Goal: Task Accomplishment & Management: Manage account settings

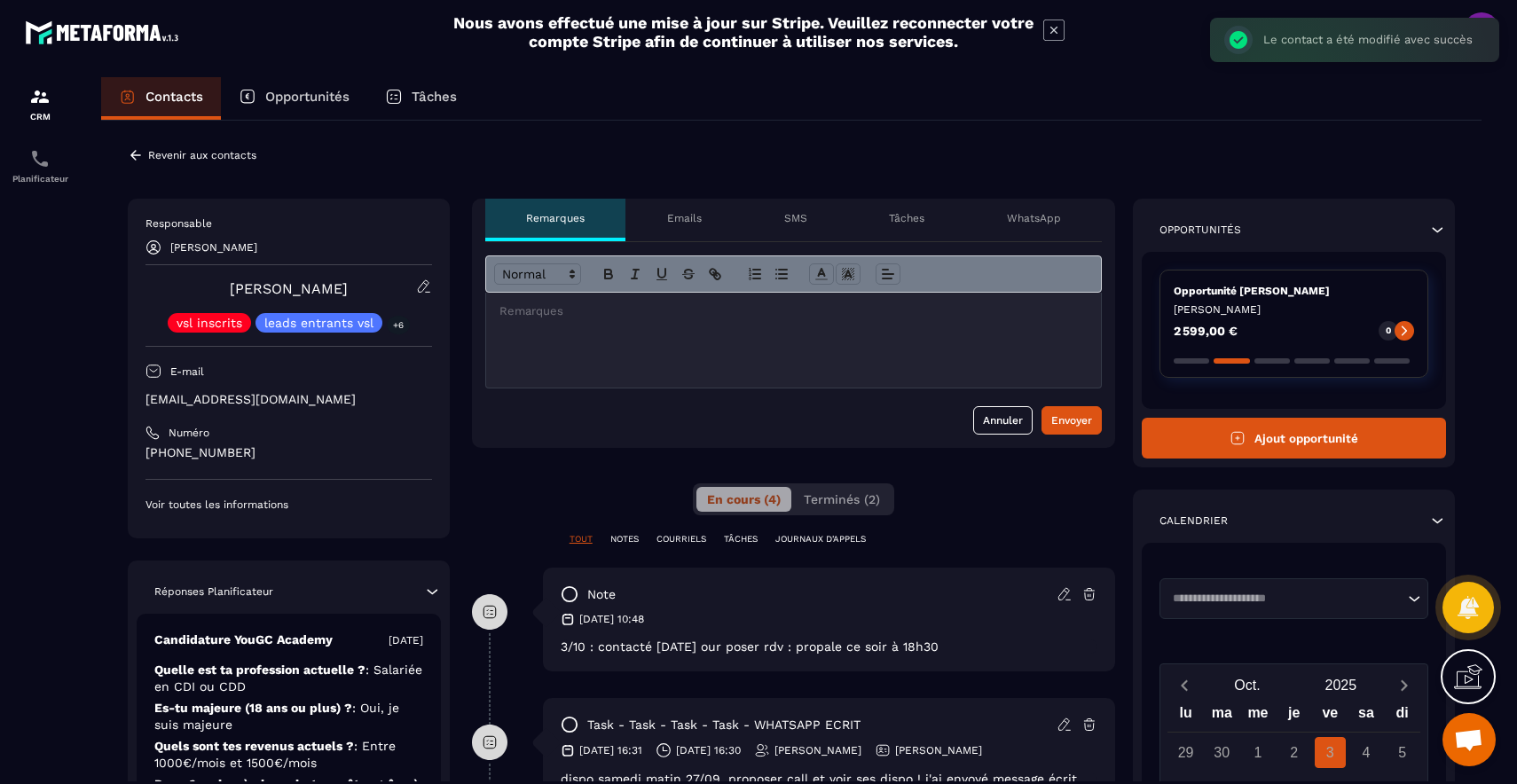
scroll to position [119, 0]
click at [1061, 597] on icon at bounding box center [1064, 594] width 16 height 16
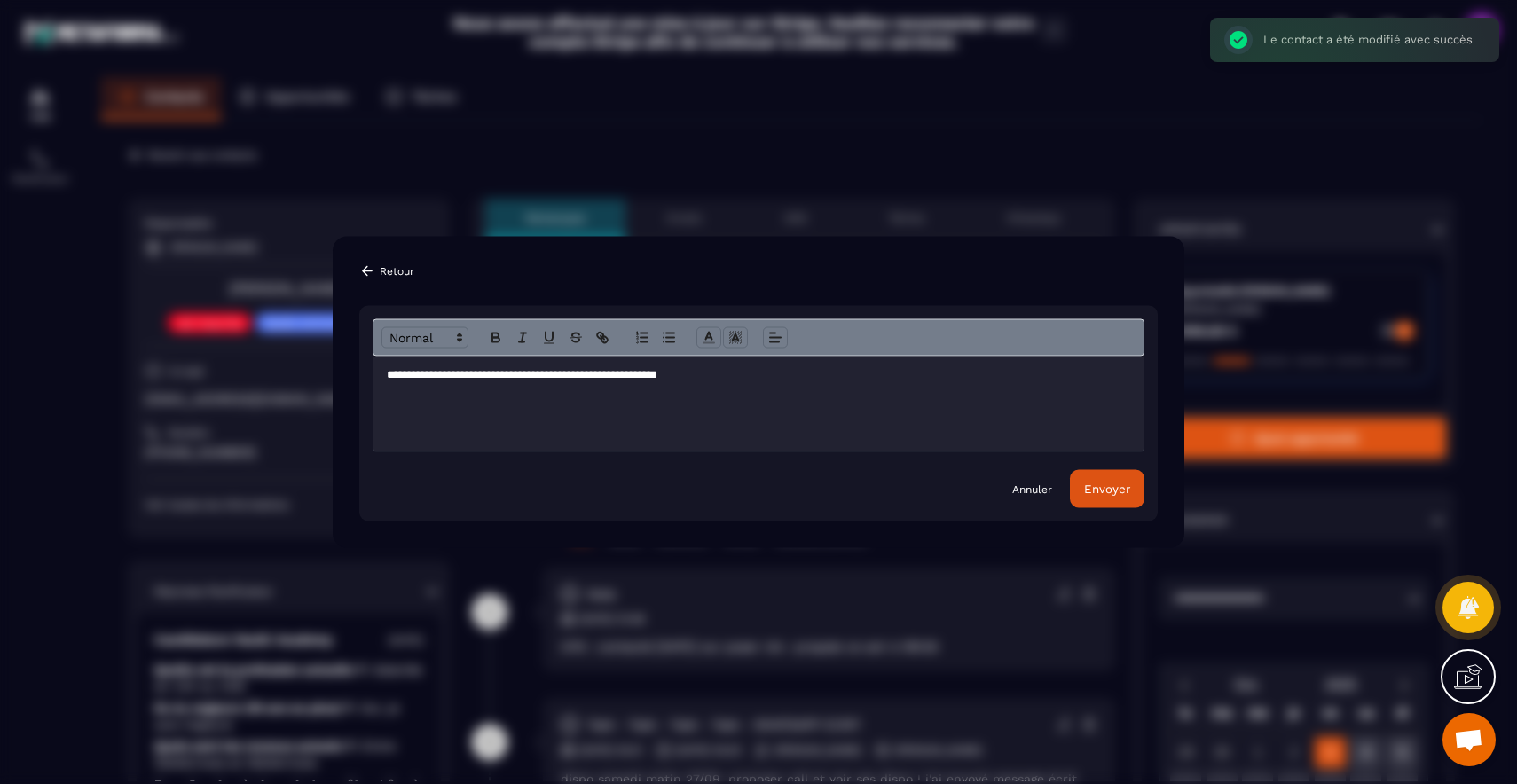
click at [747, 372] on p "**********" at bounding box center [758, 374] width 743 height 16
click at [1101, 483] on div "Envoyer" at bounding box center [1106, 490] width 46 height 14
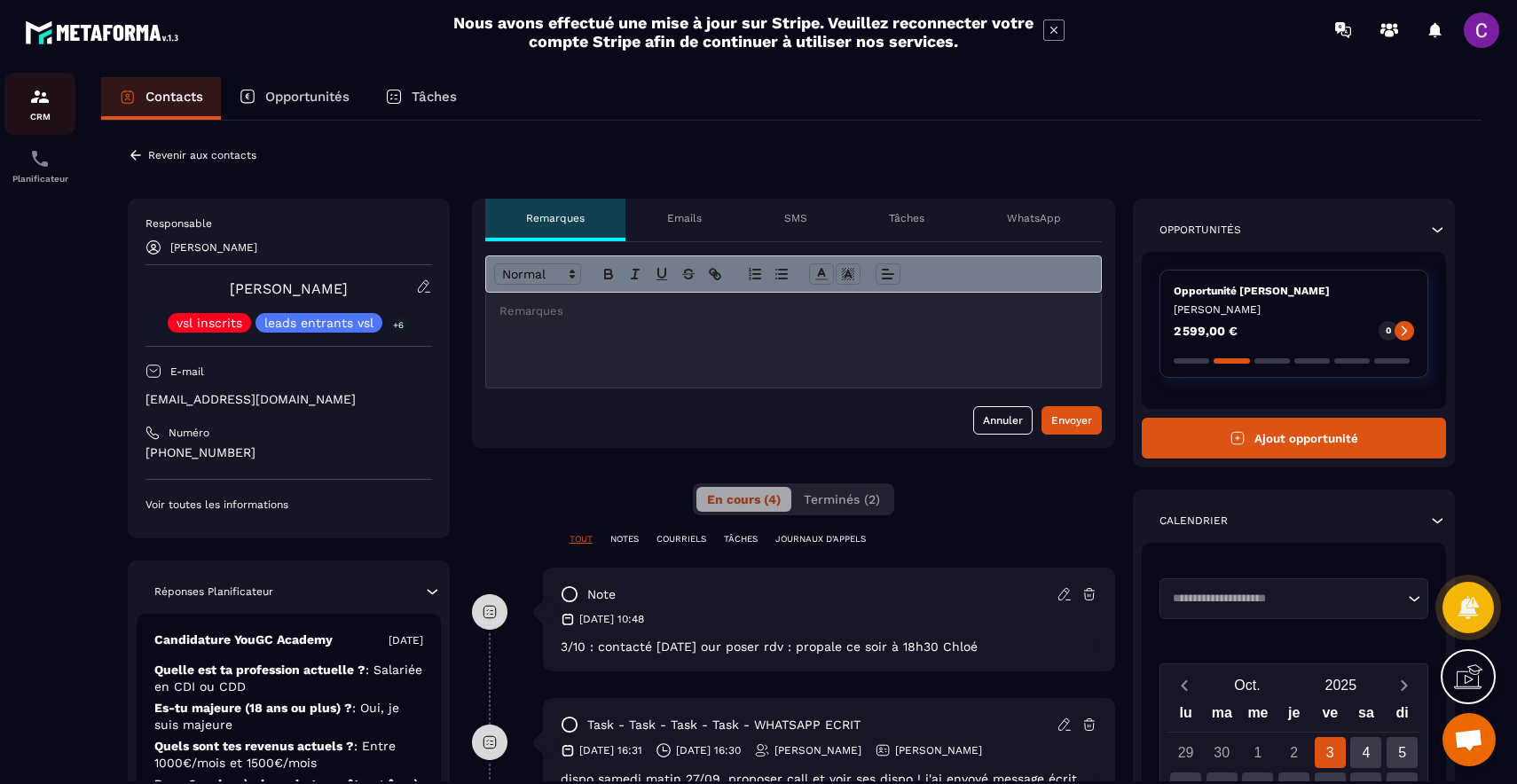
click at [31, 100] on img at bounding box center [40, 97] width 21 height 21
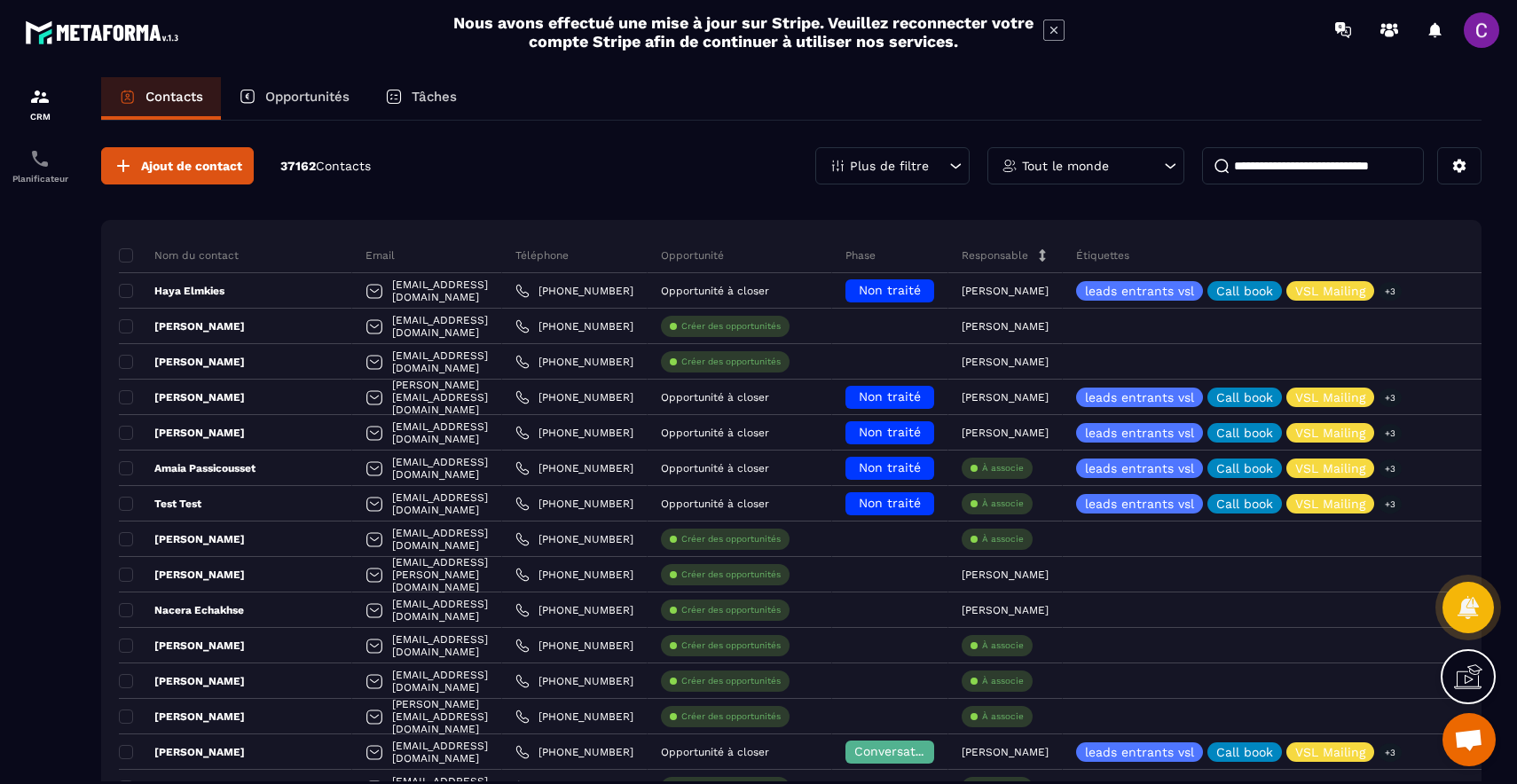
click at [1097, 151] on div "Tout le monde" at bounding box center [1086, 166] width 197 height 37
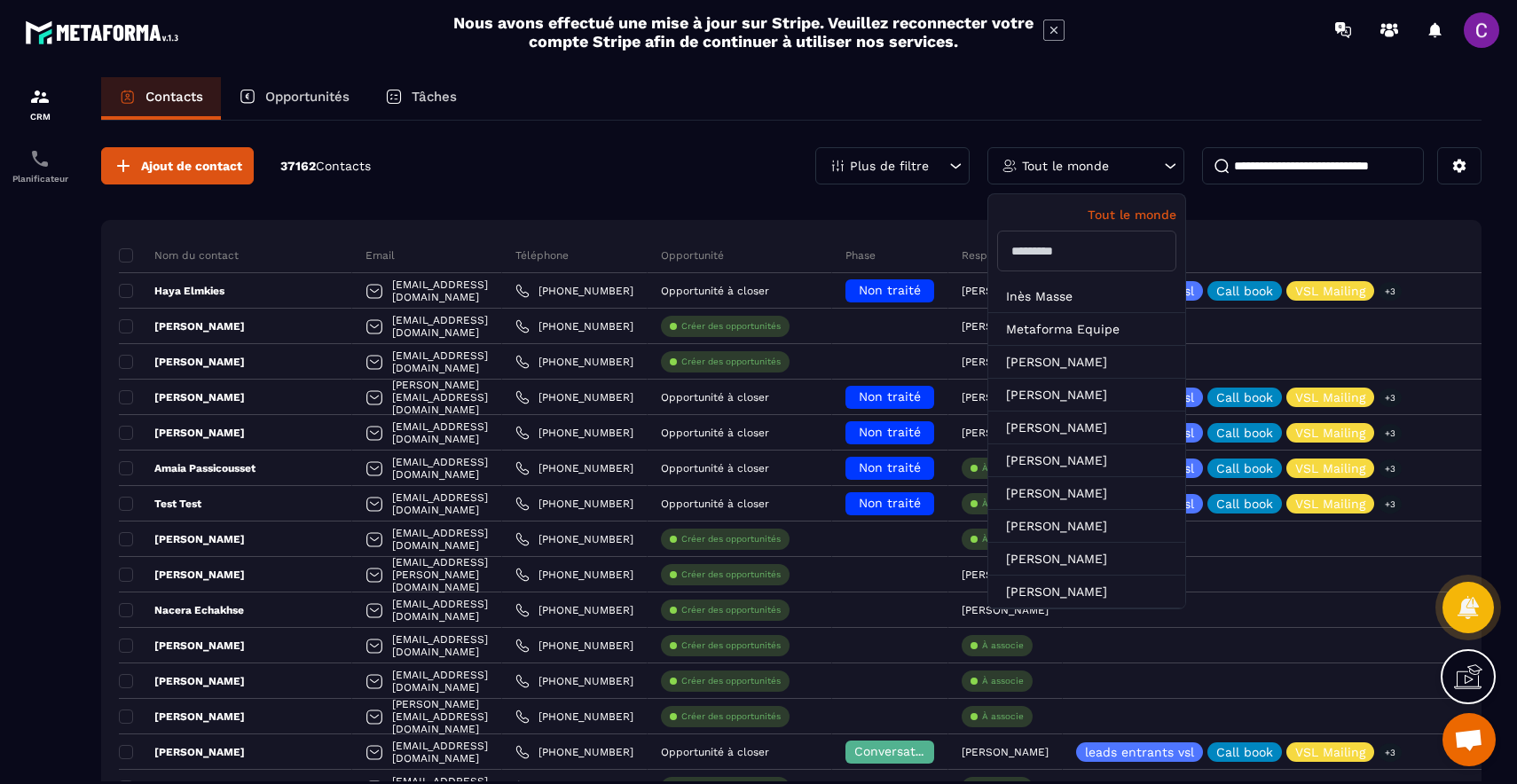
click at [1047, 248] on input "text" at bounding box center [1087, 251] width 180 height 41
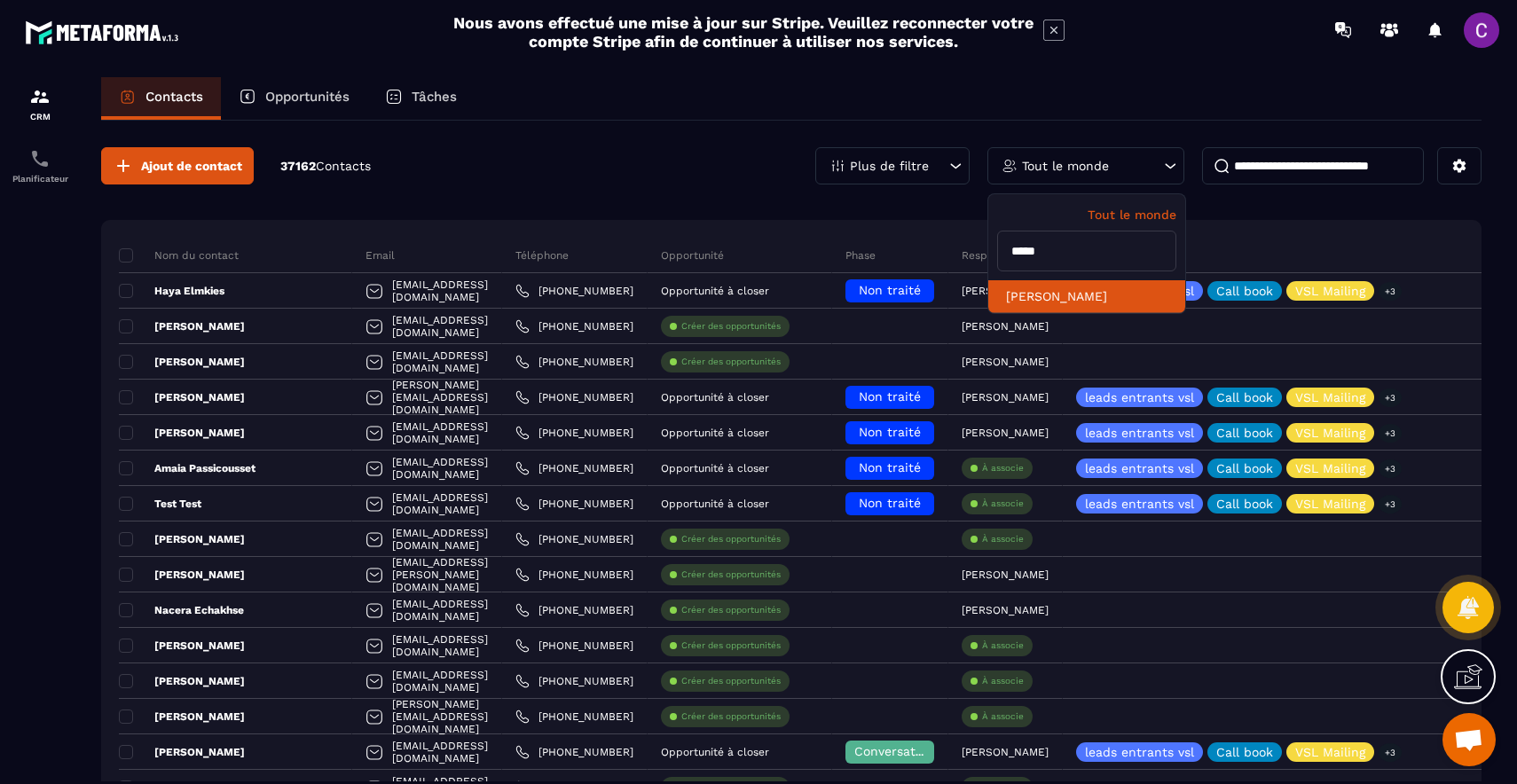
type input "*****"
click at [1051, 298] on li "[PERSON_NAME]" at bounding box center [1087, 296] width 197 height 33
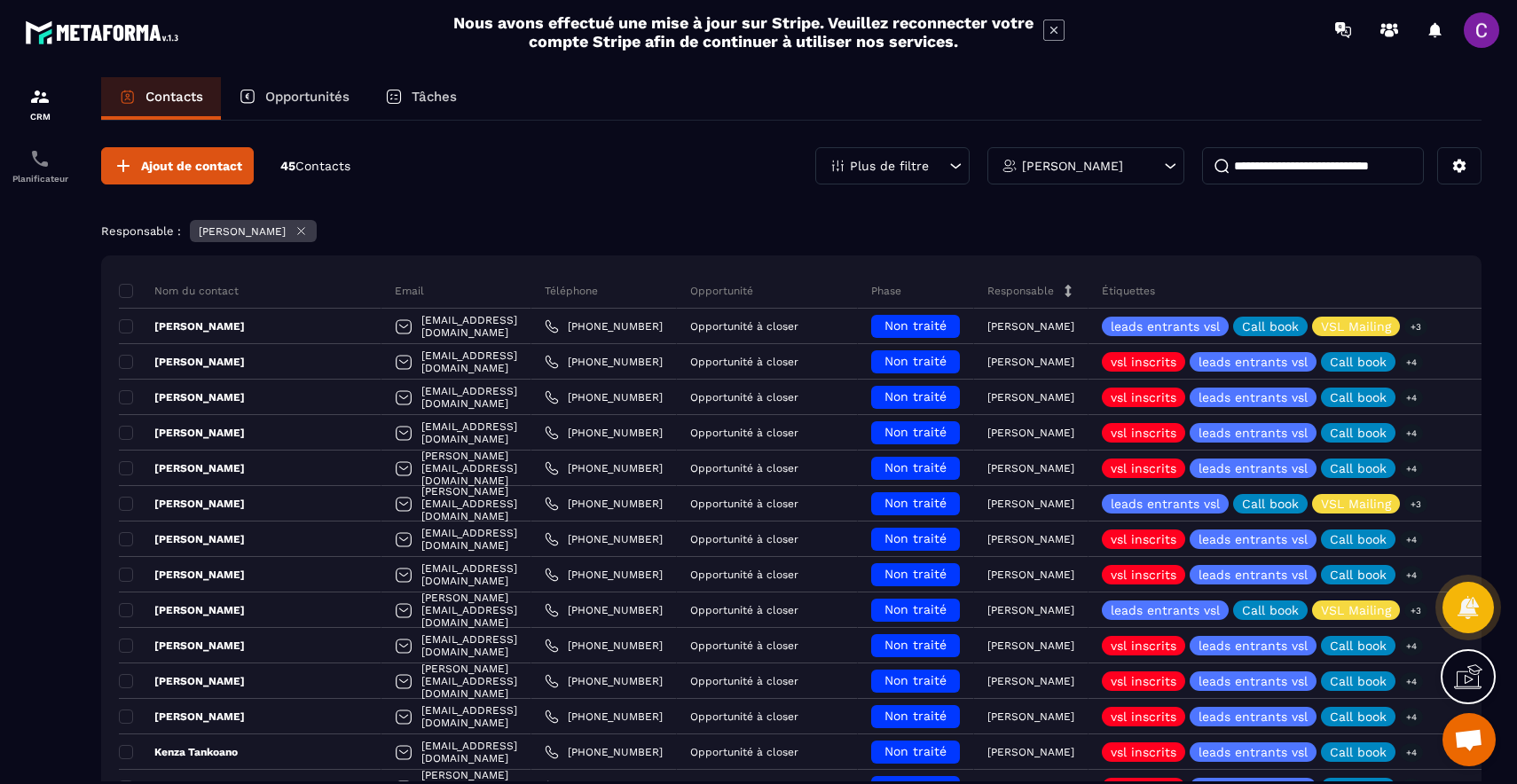
click at [290, 112] on div "Opportunités" at bounding box center [294, 98] width 146 height 43
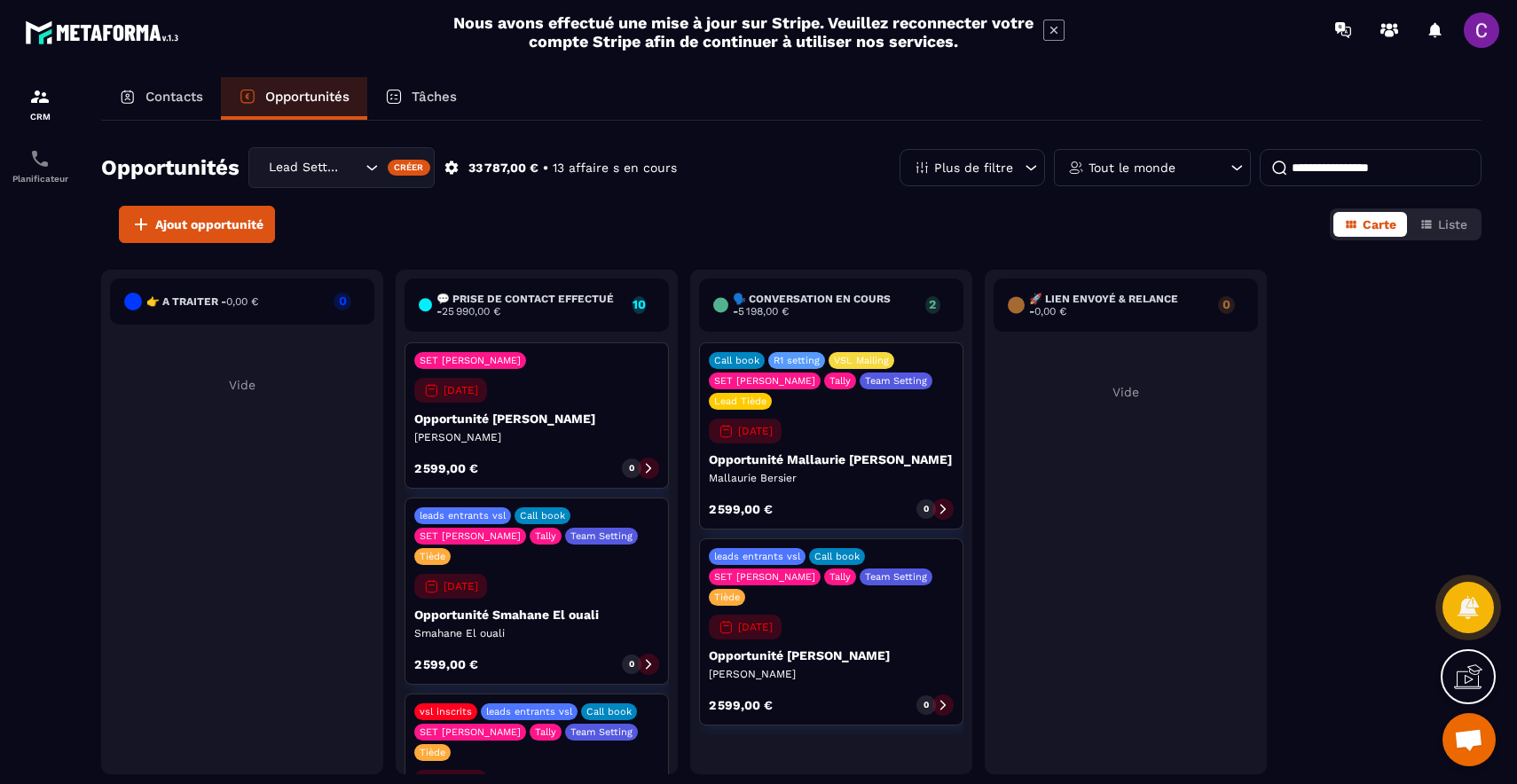
click at [1109, 160] on div "Tout le monde" at bounding box center [1152, 168] width 197 height 37
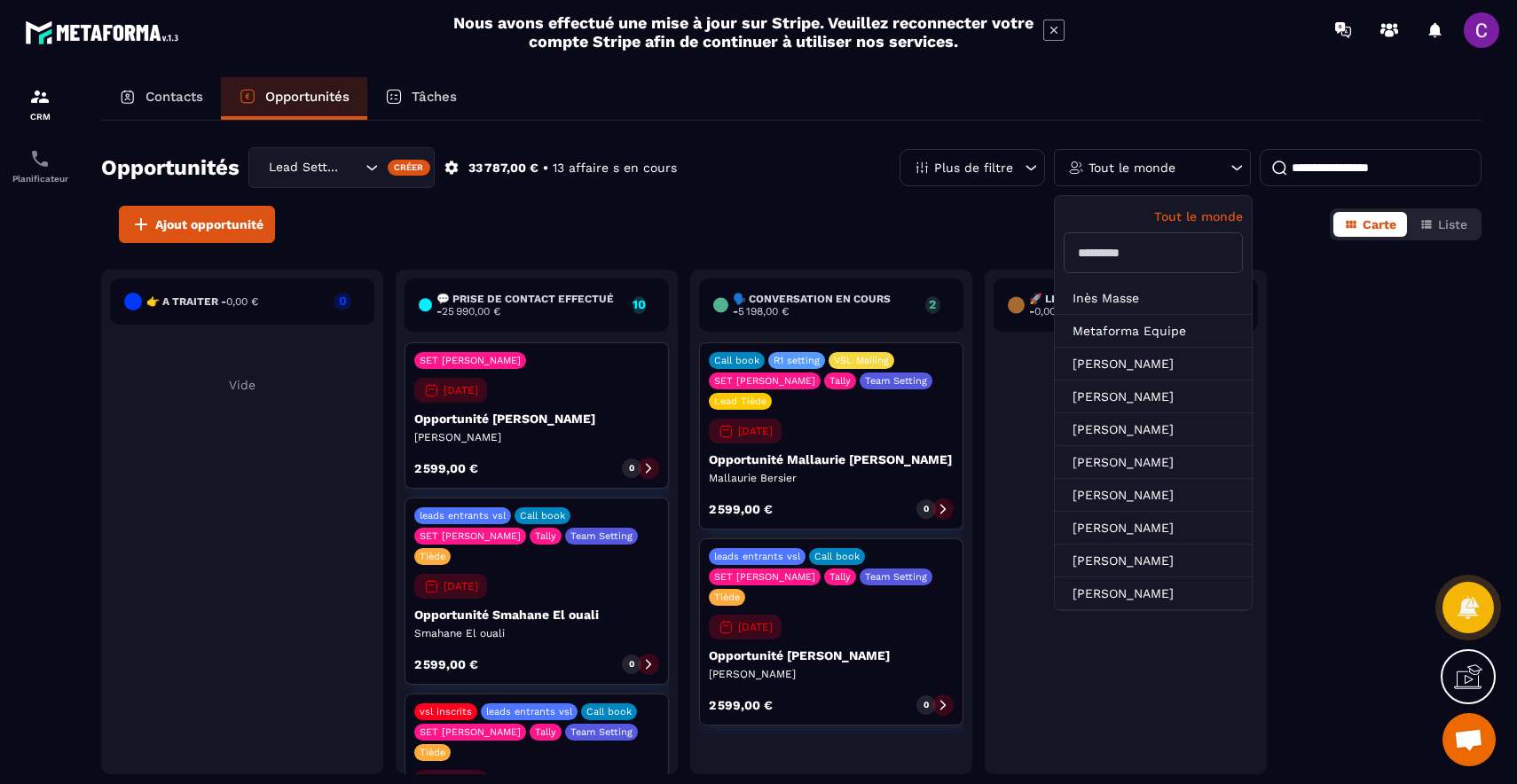
click at [1102, 252] on input "text" at bounding box center [1153, 253] width 180 height 41
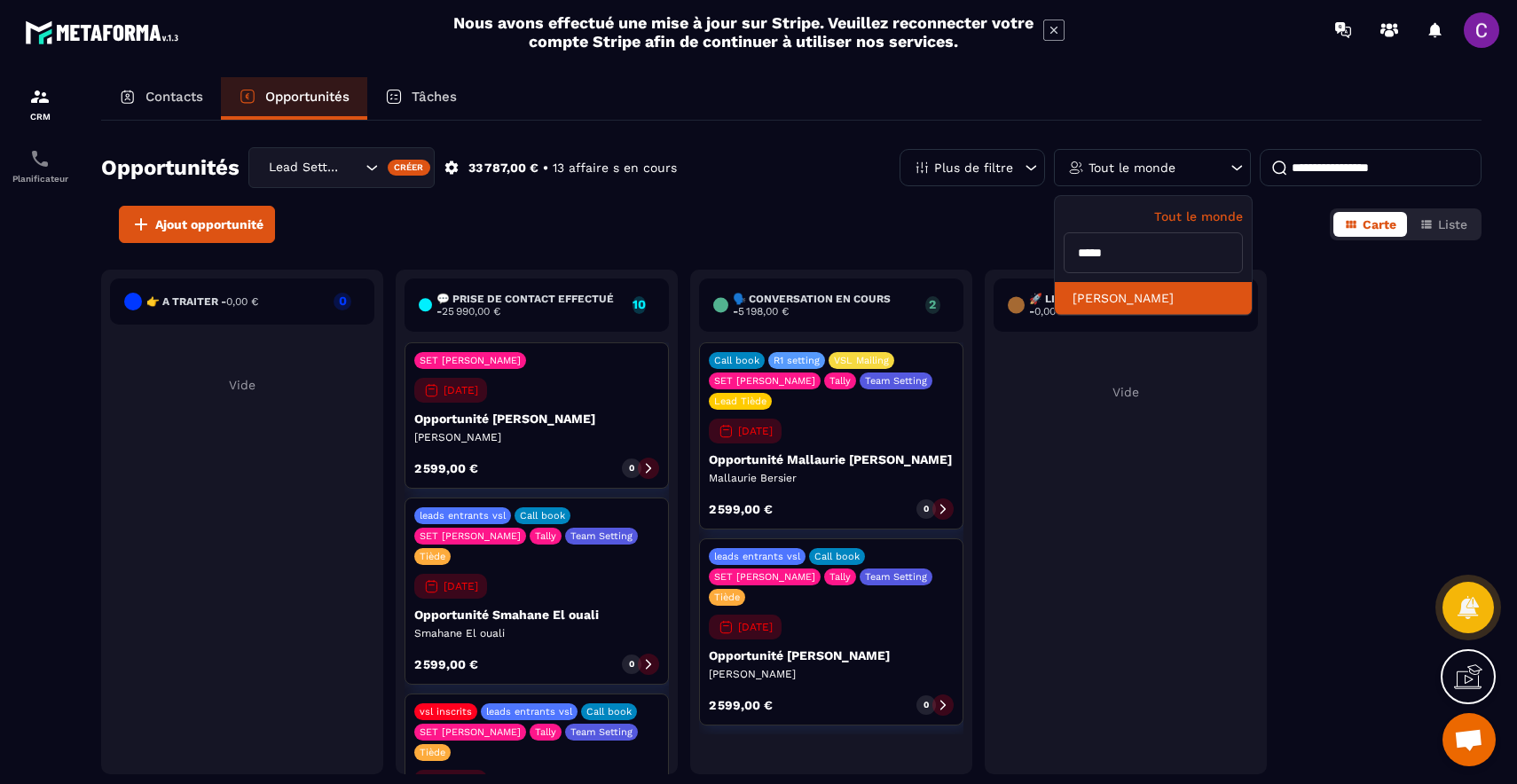
type input "*****"
click at [1109, 298] on li "[PERSON_NAME]" at bounding box center [1153, 298] width 197 height 33
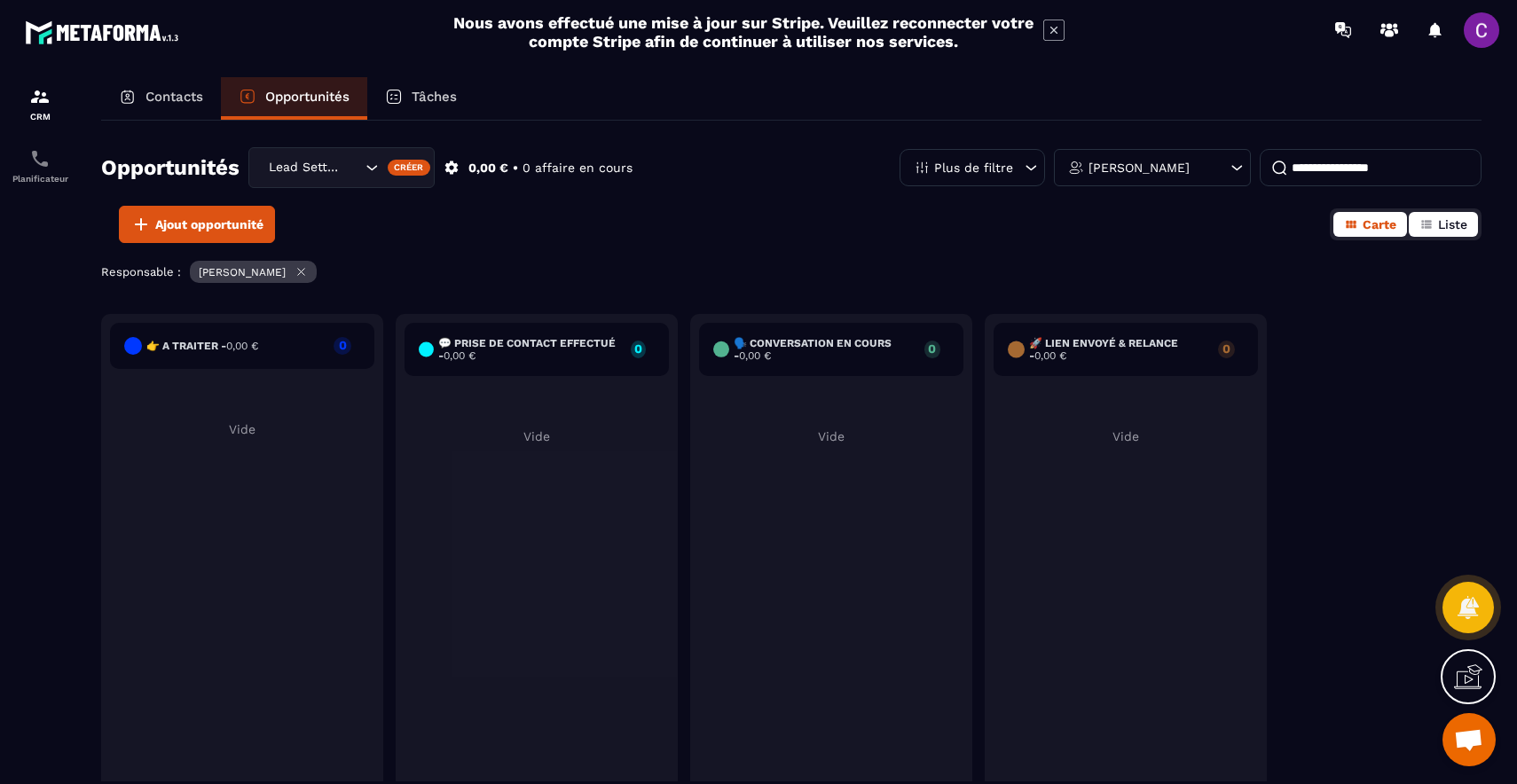
click at [1460, 223] on span "Liste" at bounding box center [1453, 224] width 29 height 15
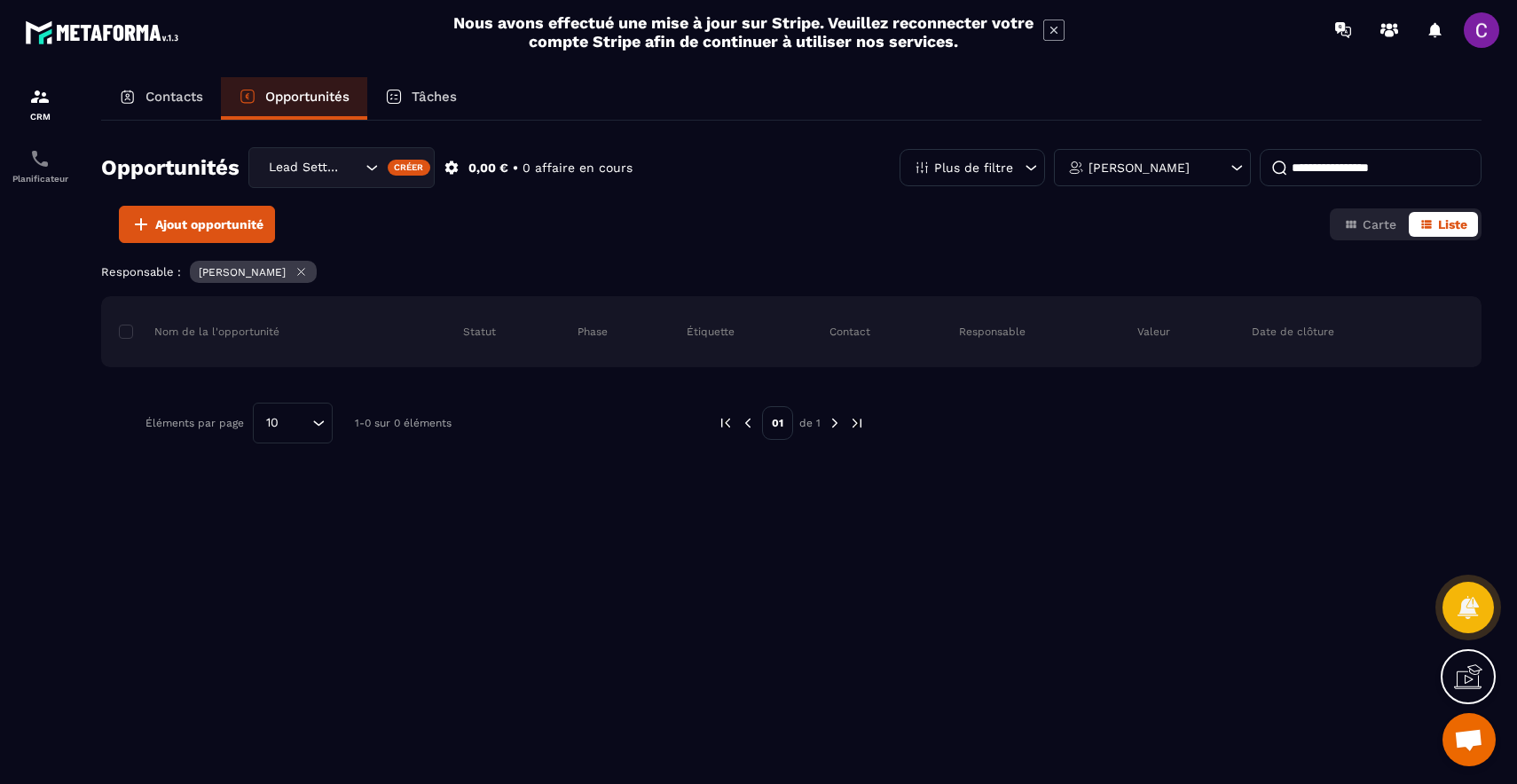
click at [363, 160] on icon "Search for option" at bounding box center [372, 168] width 18 height 18
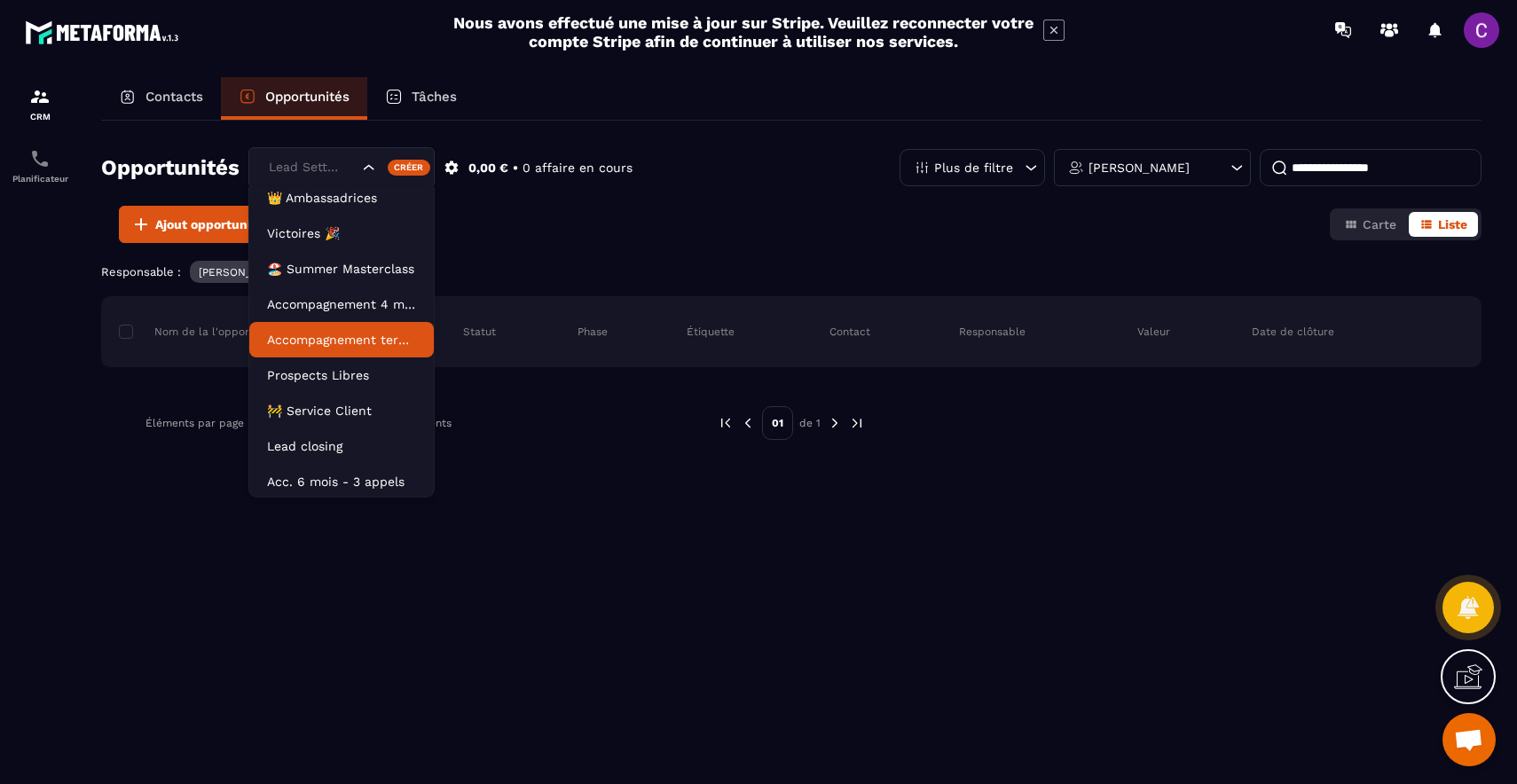
scroll to position [81, 0]
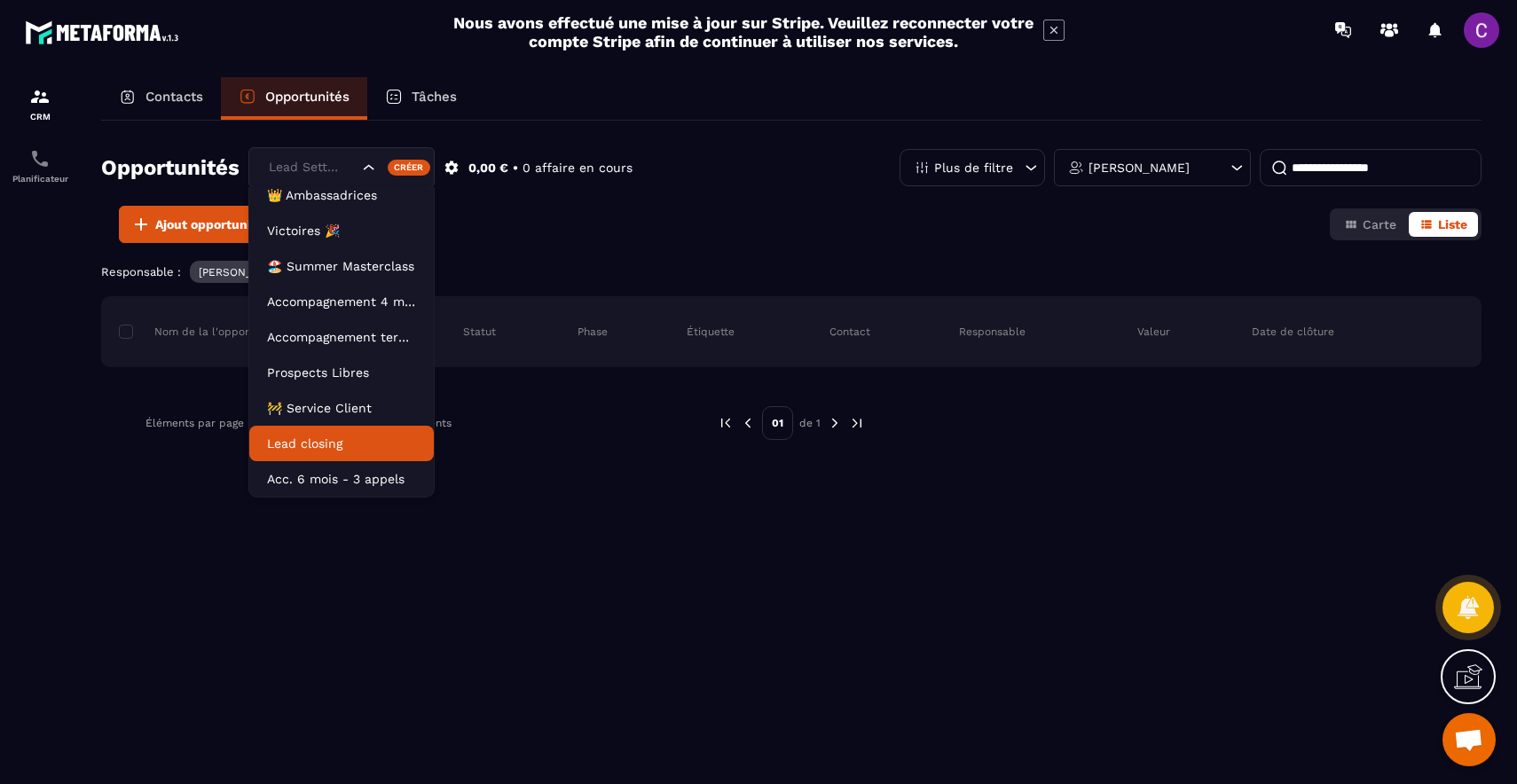
click at [301, 431] on li "Lead closing" at bounding box center [341, 443] width 184 height 35
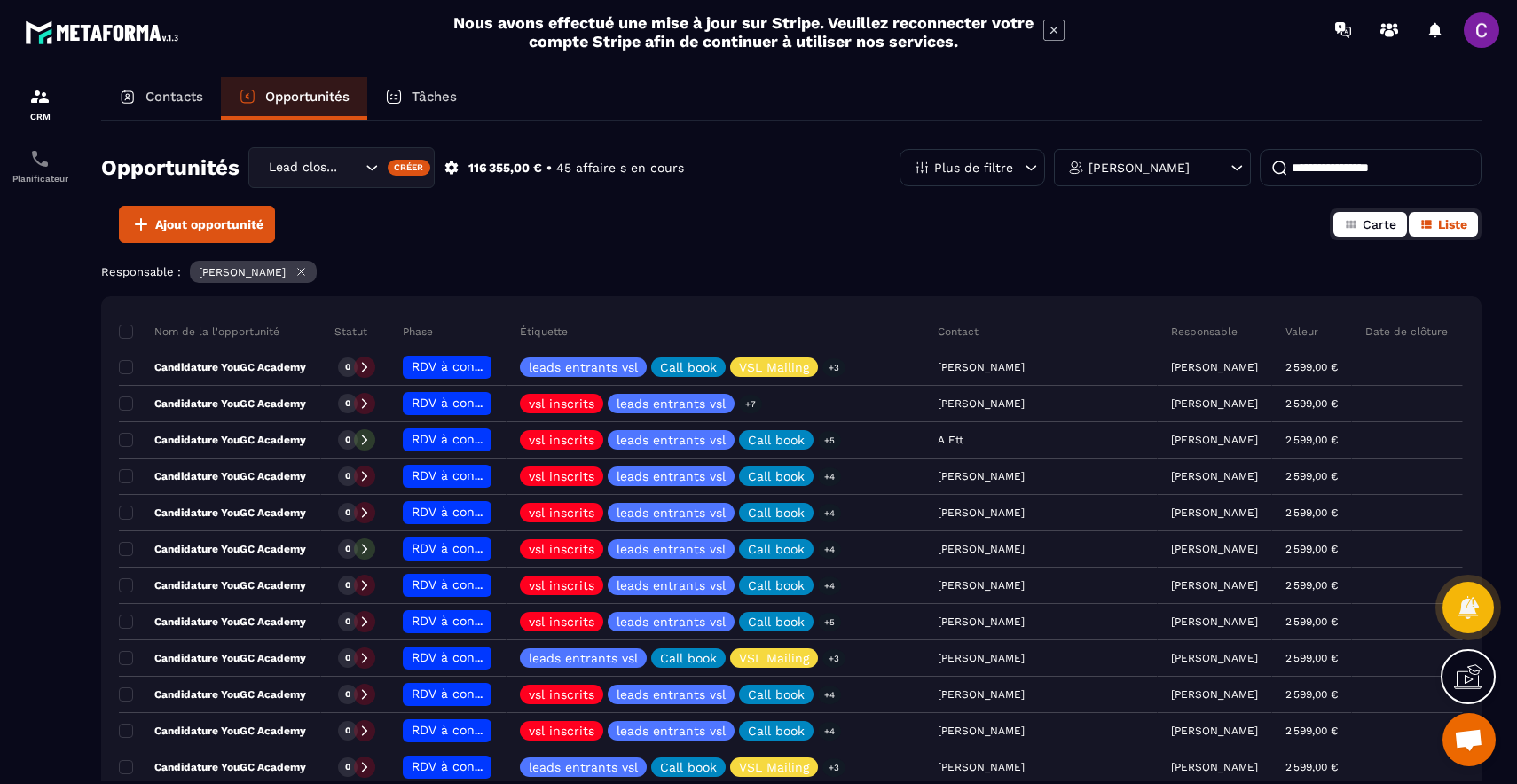
click at [1359, 230] on button "Carte" at bounding box center [1370, 223] width 73 height 24
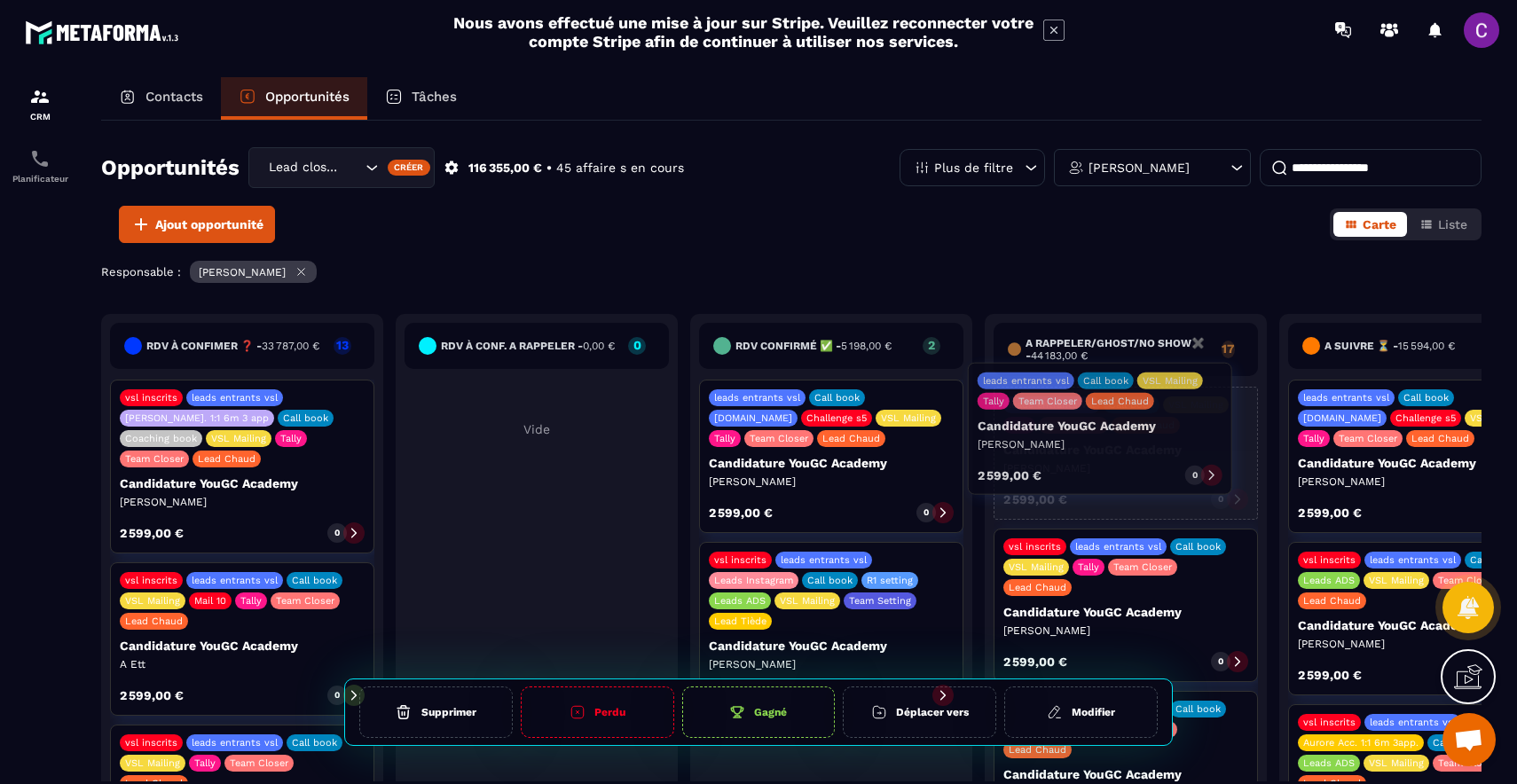
drag, startPoint x: 237, startPoint y: 428, endPoint x: 1095, endPoint y: 412, distance: 858.1
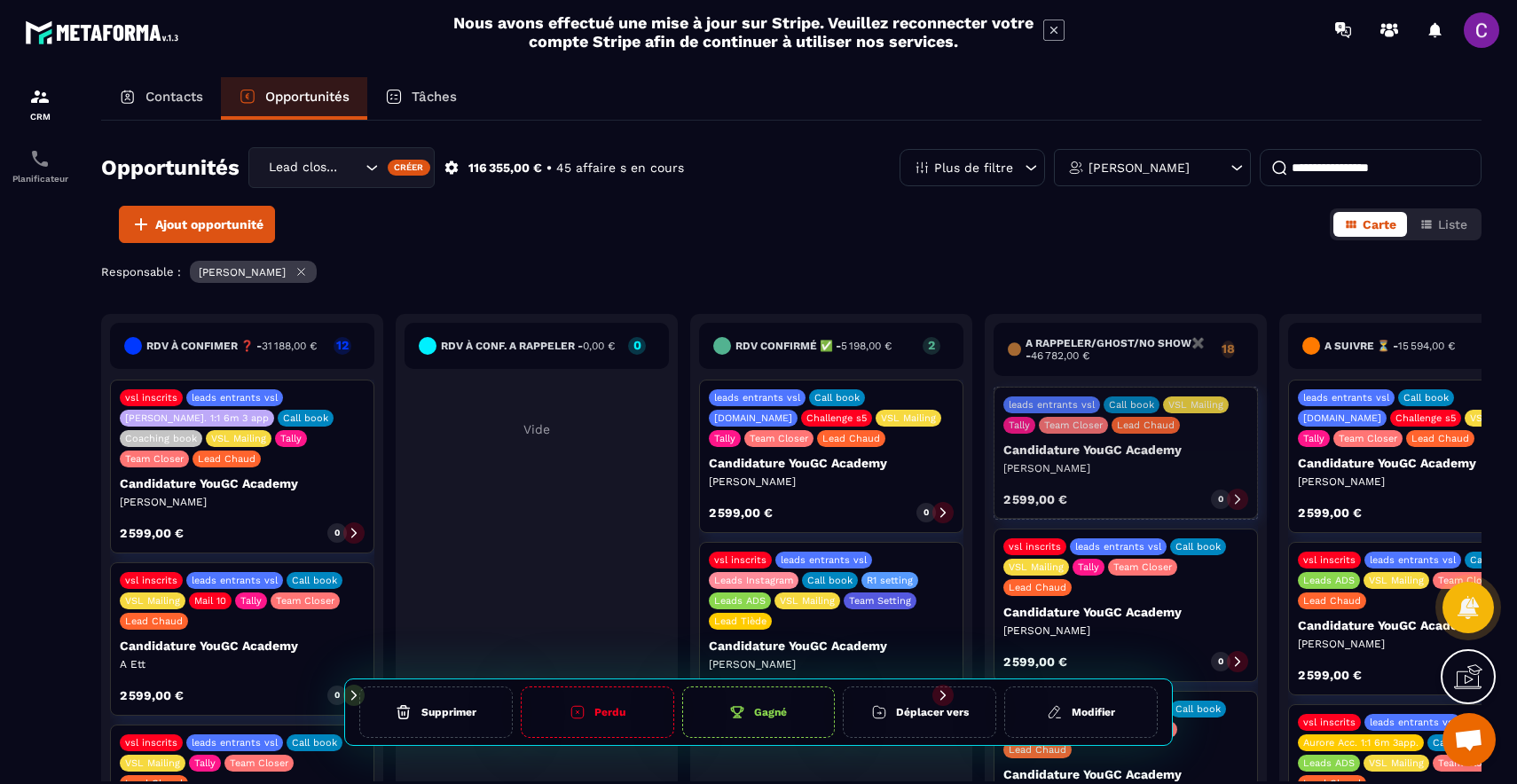
click at [1061, 447] on p "Candidature YouGC Academy" at bounding box center [1125, 450] width 245 height 15
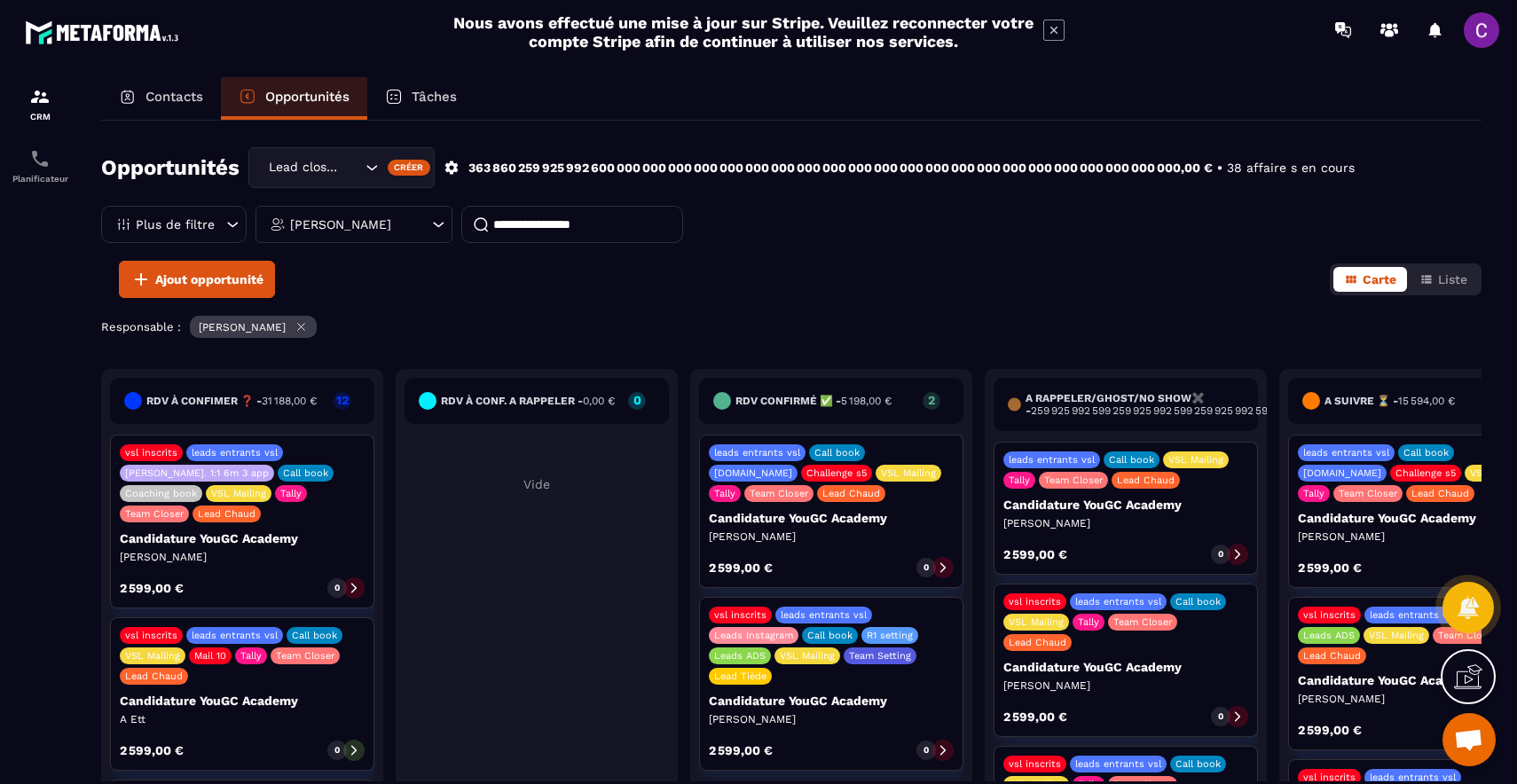
click at [1033, 499] on p "Candidature YouGC Academy" at bounding box center [1125, 504] width 245 height 15
